Goal: Check status: Check status

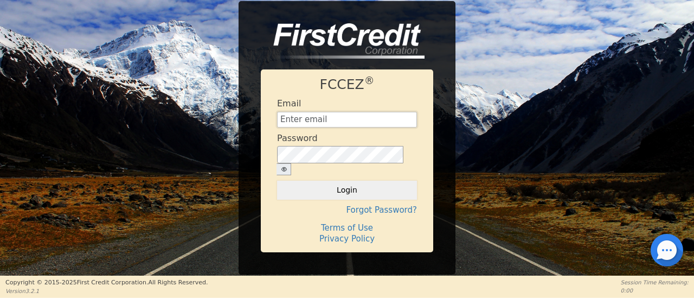
type input "[EMAIL_ADDRESS][DOMAIN_NAME]"
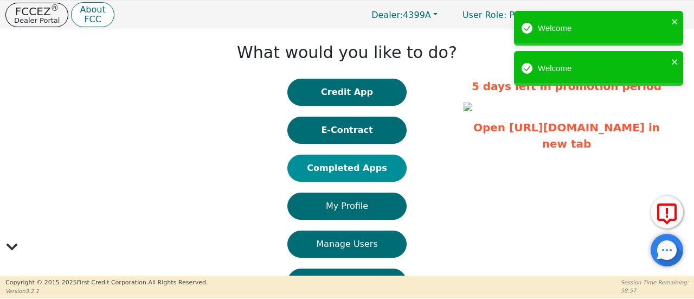
click at [376, 168] on button "Completed Apps" at bounding box center [346, 168] width 119 height 27
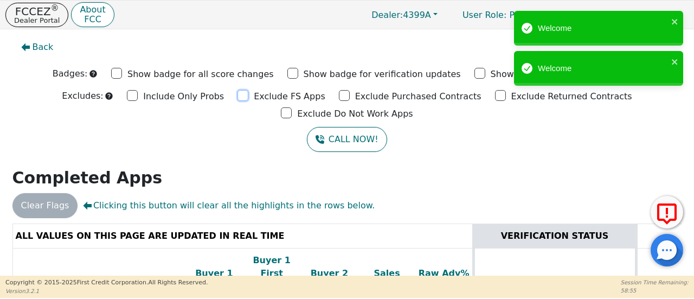
drag, startPoint x: 183, startPoint y: 95, endPoint x: 242, endPoint y: 103, distance: 60.2
click at [238, 95] on input "Exclude FS Apps" at bounding box center [243, 95] width 11 height 11
checkbox input "true"
drag, startPoint x: 278, startPoint y: 96, endPoint x: 358, endPoint y: 98, distance: 80.3
click at [339, 94] on div "Exclude Purchased Contracts" at bounding box center [410, 95] width 143 height 16
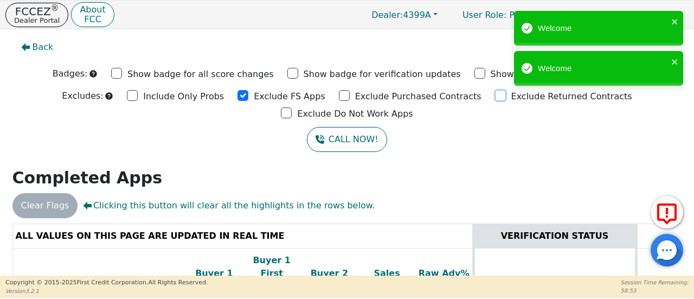
click at [495, 95] on input "Exclude Returned Contracts" at bounding box center [500, 95] width 11 height 11
checkbox input "true"
click at [339, 97] on input "Exclude Purchased Contracts" at bounding box center [344, 95] width 11 height 11
checkbox input "true"
click at [292, 107] on input "Exclude Do Not Work Apps" at bounding box center [286, 112] width 11 height 11
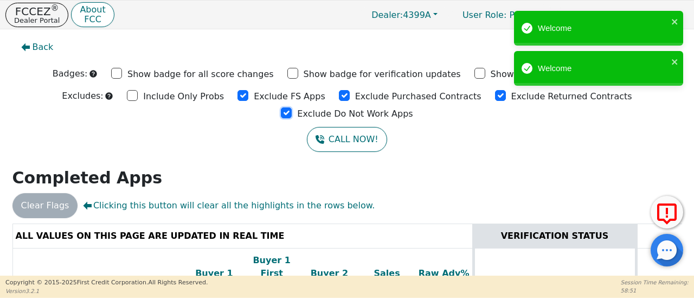
checkbox input "true"
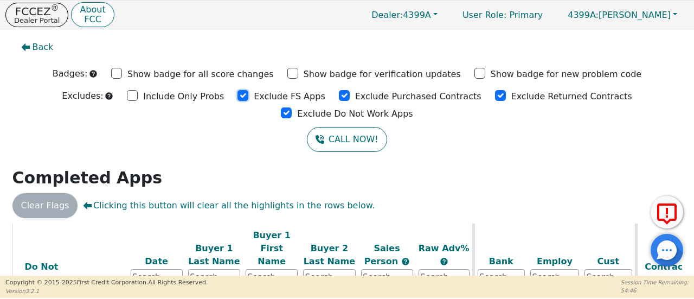
click at [238, 95] on input "Exclude FS Apps" at bounding box center [243, 95] width 11 height 11
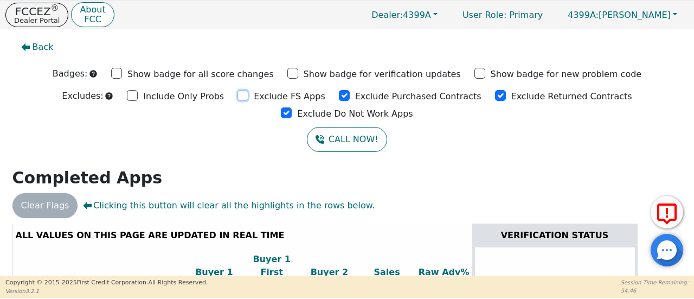
click at [238, 95] on input "Exclude FS Apps" at bounding box center [243, 95] width 11 height 11
checkbox input "true"
click at [339, 94] on input "Exclude Purchased Contracts" at bounding box center [344, 95] width 11 height 11
checkbox input "true"
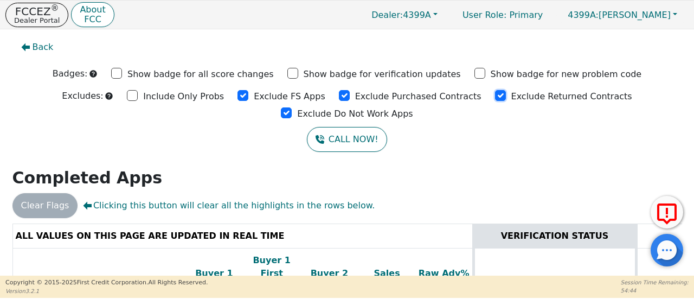
click at [495, 98] on input "Exclude Returned Contracts" at bounding box center [500, 95] width 11 height 11
checkbox input "true"
click at [292, 107] on input "Exclude Do Not Work Apps" at bounding box center [286, 112] width 11 height 11
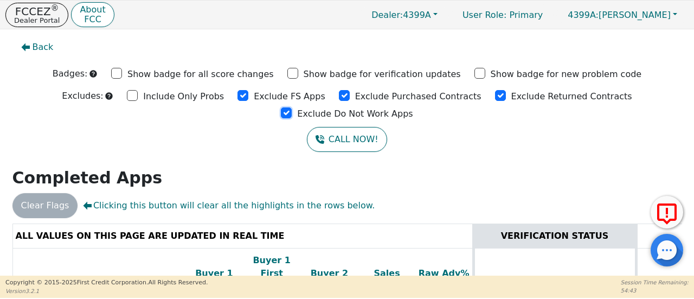
checkbox input "true"
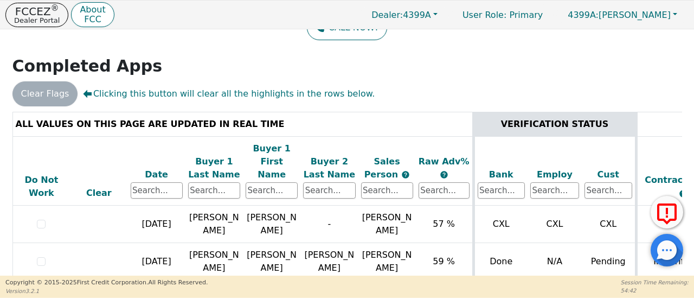
scroll to position [33, 0]
